Goal: Task Accomplishment & Management: Use online tool/utility

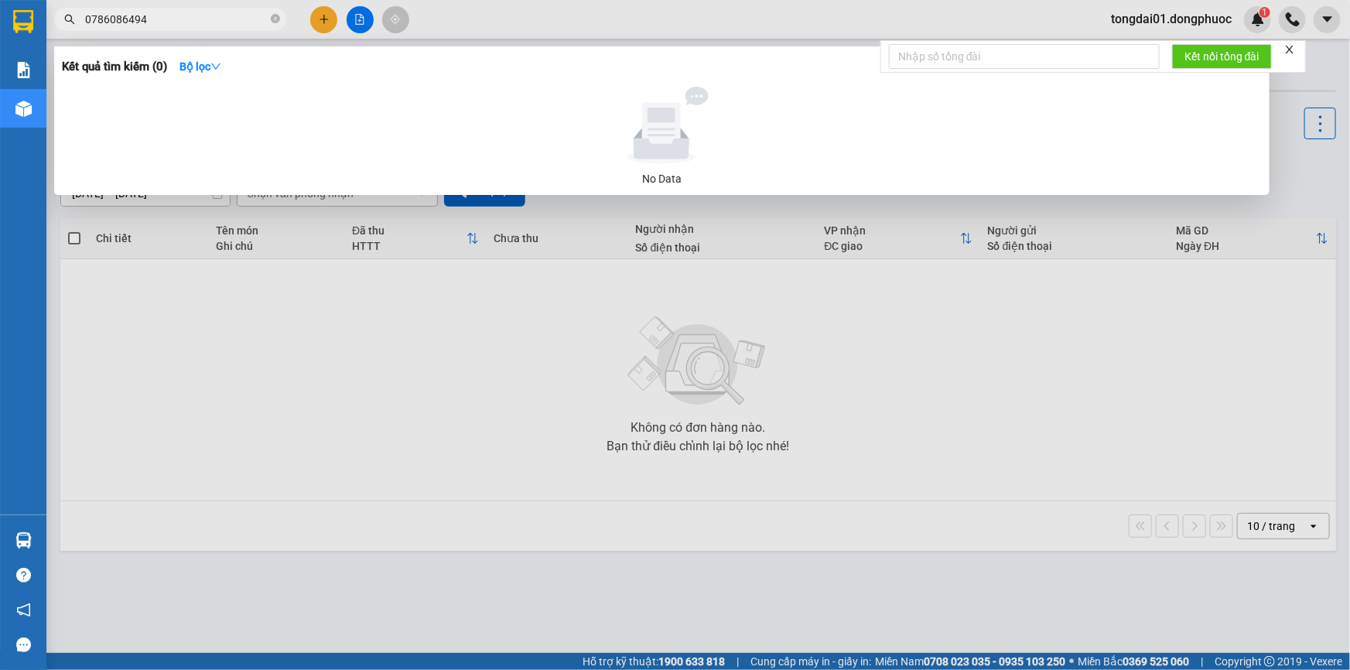
click at [154, 23] on input "0786086494" at bounding box center [176, 19] width 183 height 17
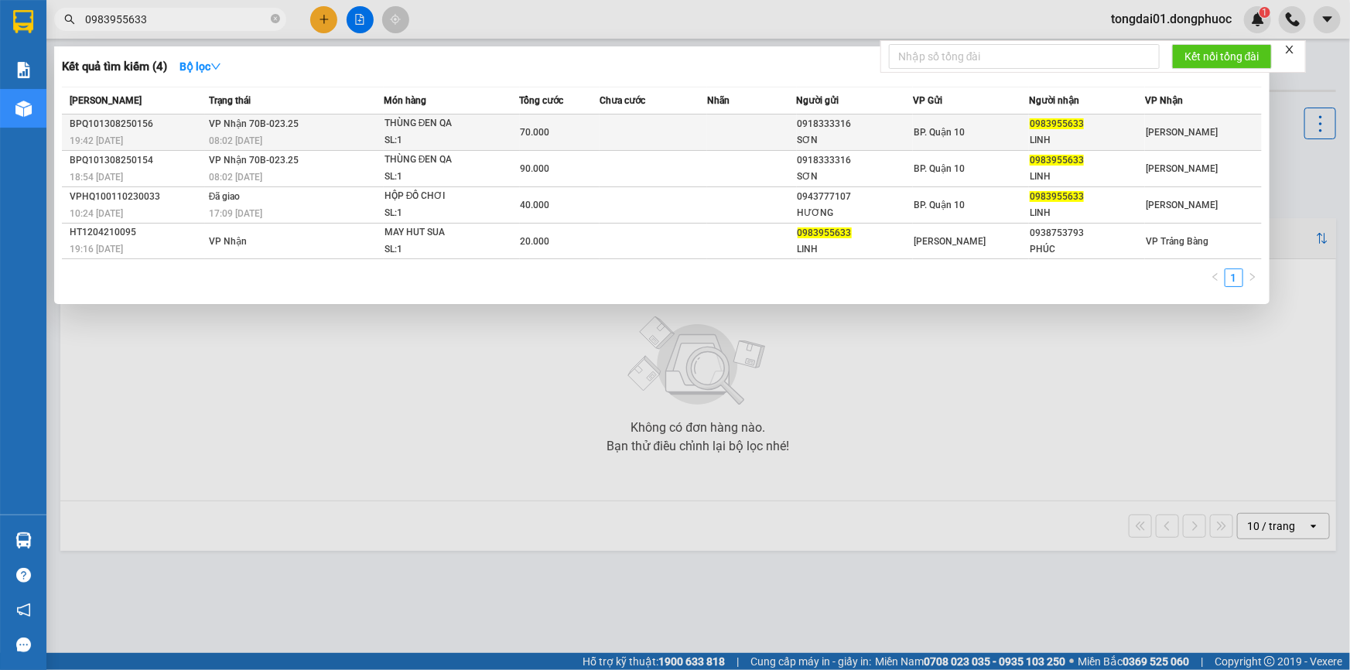
type input "0983955633"
click at [379, 124] on td "[PERSON_NAME] 70B-023.25 08:02 [DATE]" at bounding box center [294, 133] width 179 height 36
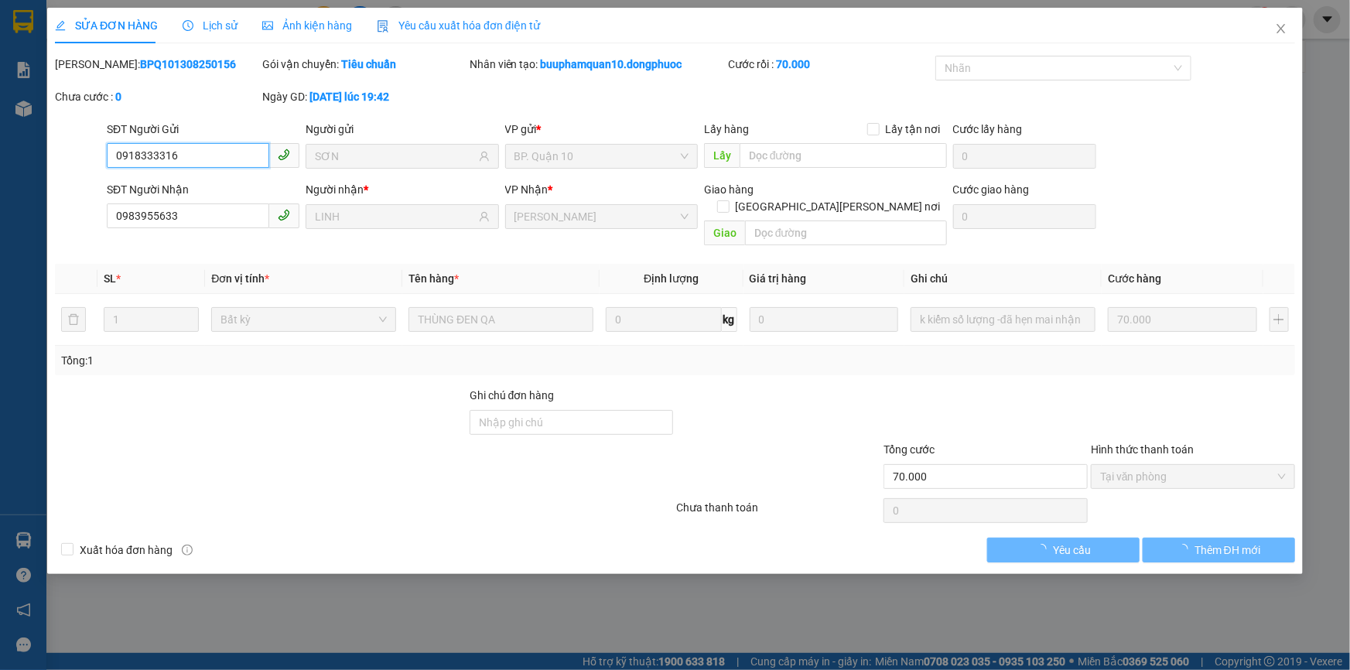
type input "0918333316"
type input "SƠN"
type input "0983955633"
type input "LINH"
type input "70.000"
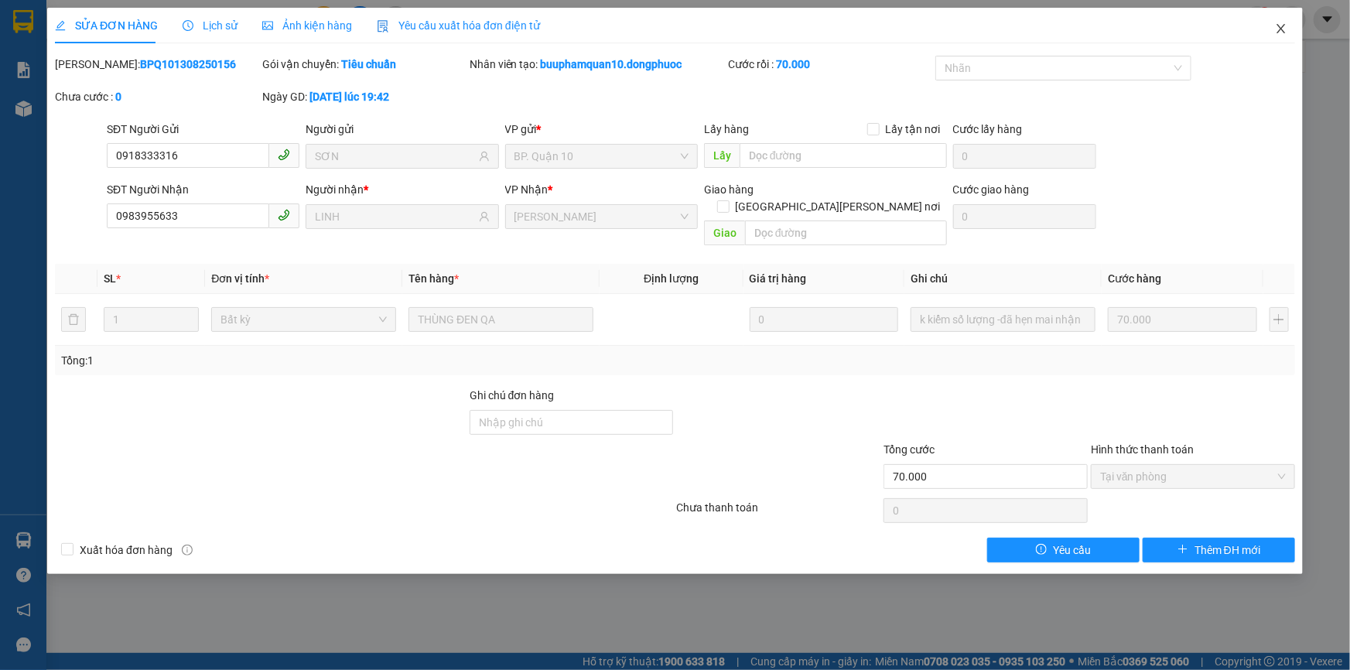
click at [1277, 31] on icon "close" at bounding box center [1281, 28] width 12 height 12
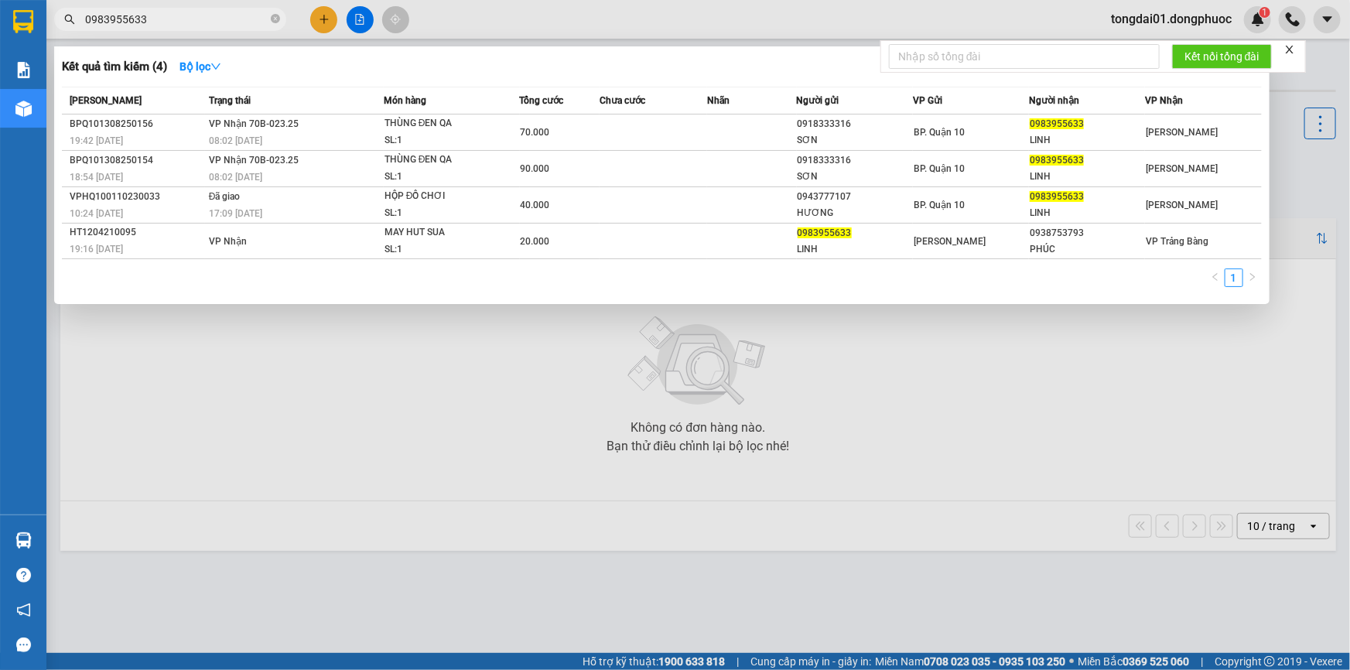
click at [163, 16] on input "0983955633" at bounding box center [176, 19] width 183 height 17
click at [361, 362] on div at bounding box center [675, 335] width 1350 height 670
